Goal: Information Seeking & Learning: Learn about a topic

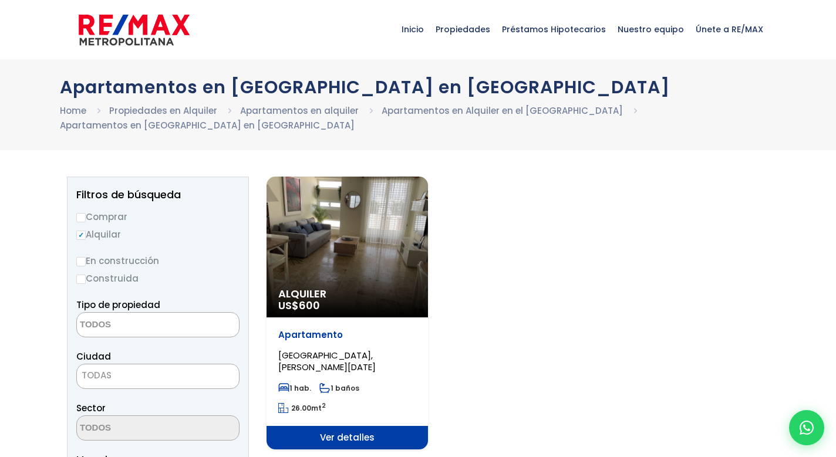
select select
click at [398, 221] on div "Alquiler US$ 600" at bounding box center [347, 247] width 161 height 141
click at [358, 291] on span "Alquiler" at bounding box center [347, 294] width 138 height 12
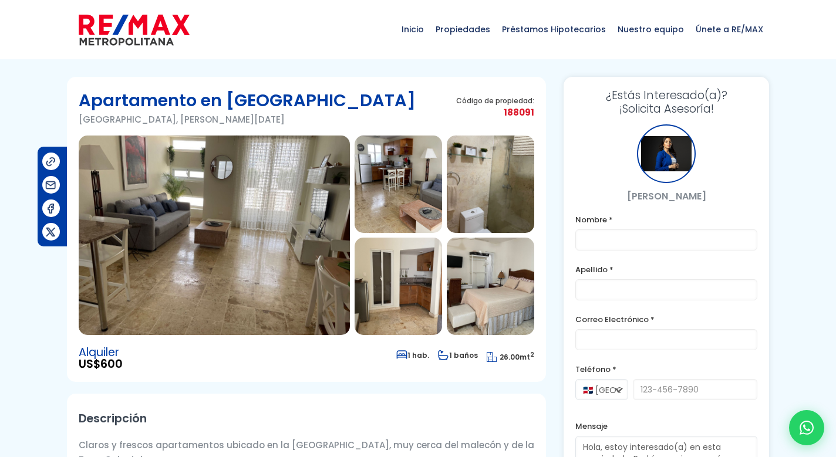
click at [259, 181] on img at bounding box center [214, 236] width 271 height 200
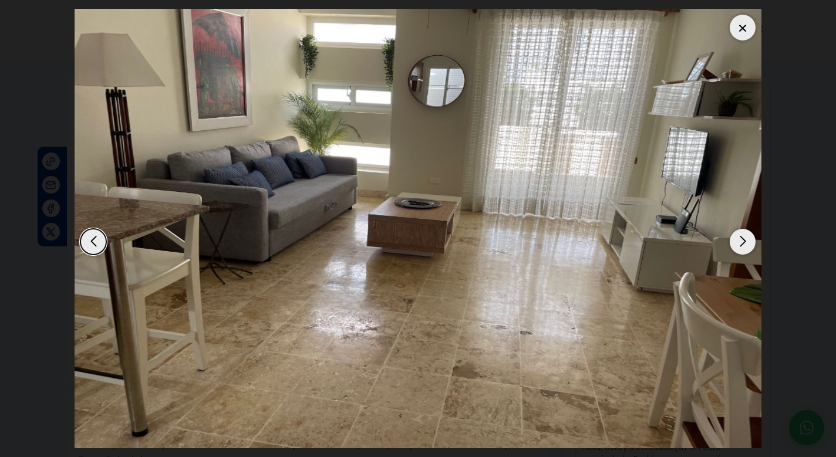
click at [743, 241] on div "Next slide" at bounding box center [743, 242] width 26 height 26
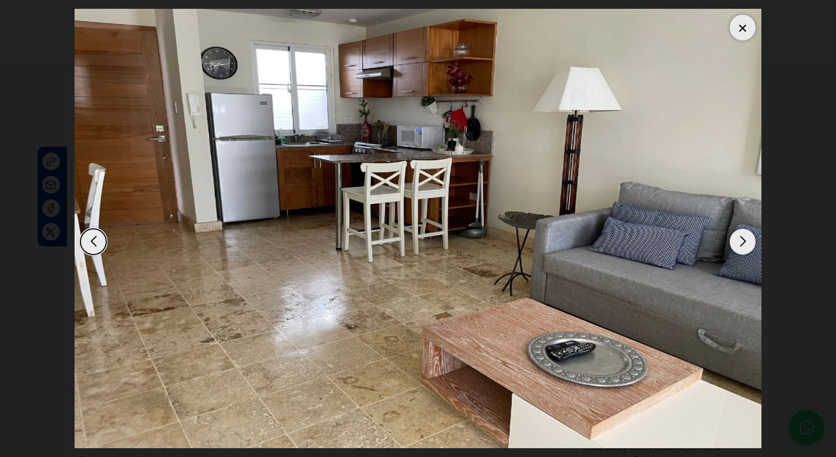
click at [743, 241] on div "Next slide" at bounding box center [743, 242] width 26 height 26
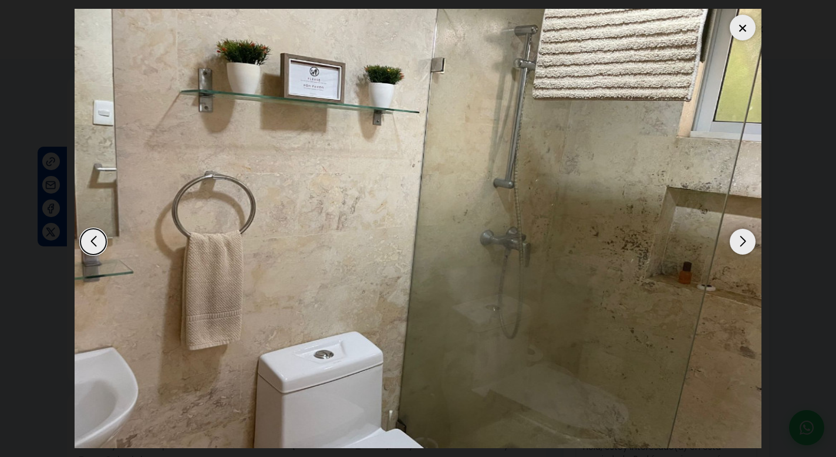
click at [743, 241] on div "Next slide" at bounding box center [743, 242] width 26 height 26
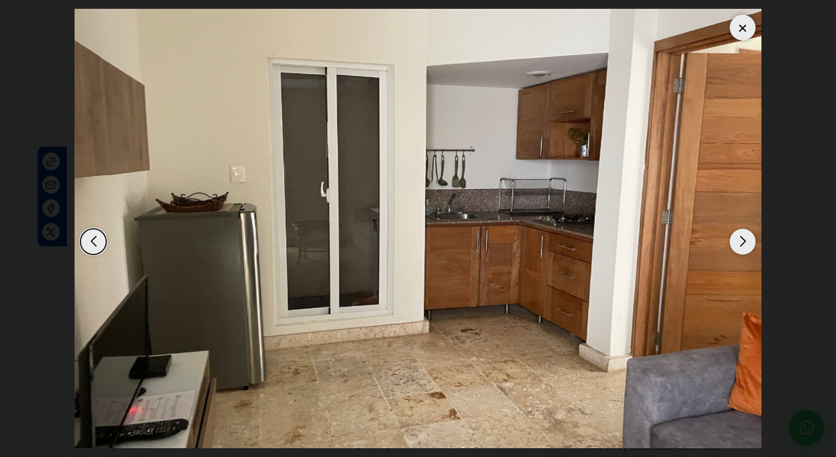
click at [743, 241] on div "Next slide" at bounding box center [743, 242] width 26 height 26
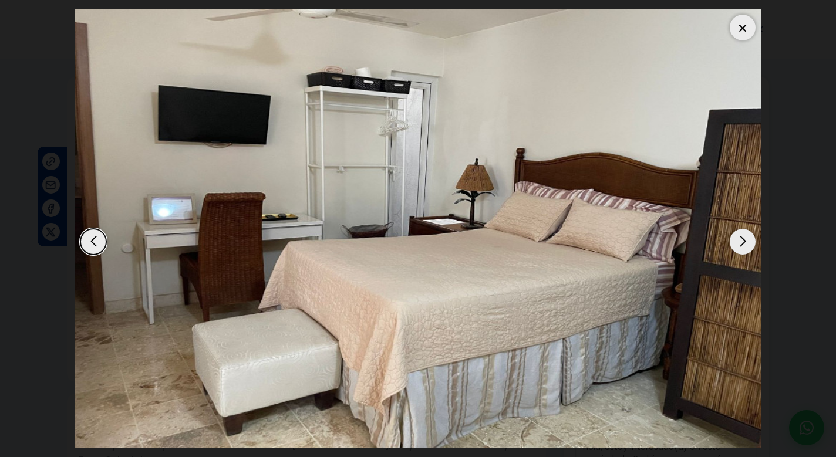
click at [743, 241] on div "Next slide" at bounding box center [743, 242] width 26 height 26
